Goal: Find contact information: Find contact information

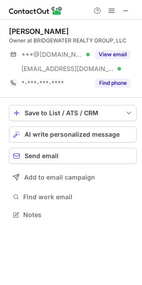
scroll to position [208, 142]
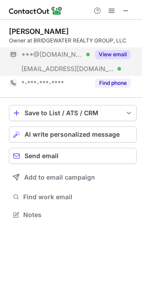
click at [108, 50] on div "View email" at bounding box center [110, 54] width 41 height 14
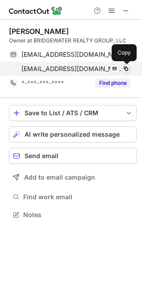
click at [126, 71] on span at bounding box center [125, 68] width 7 height 7
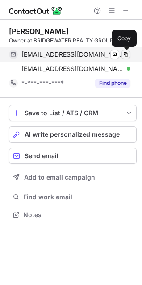
click at [127, 53] on span at bounding box center [125, 54] width 7 height 7
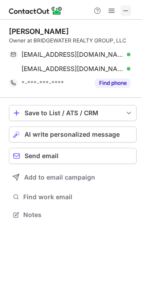
click at [129, 12] on span at bounding box center [125, 10] width 7 height 7
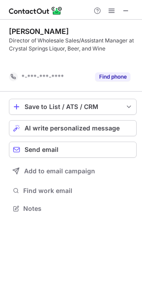
scroll to position [188, 142]
